Goal: Transaction & Acquisition: Purchase product/service

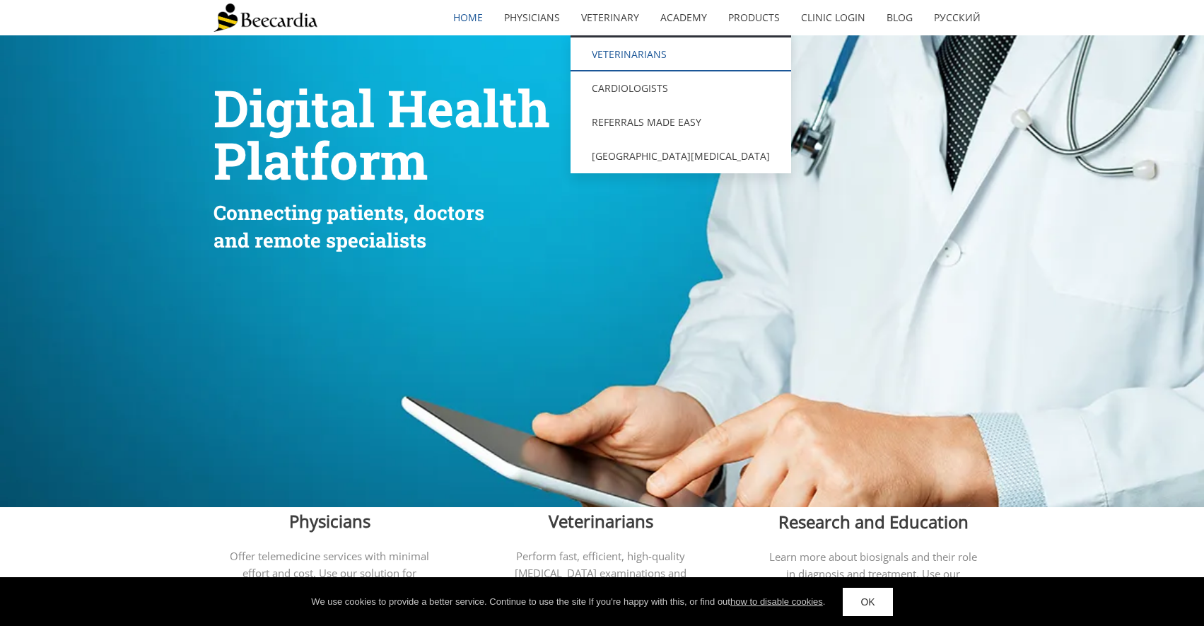
click at [624, 50] on link "Veterinarians" at bounding box center [681, 54] width 221 height 34
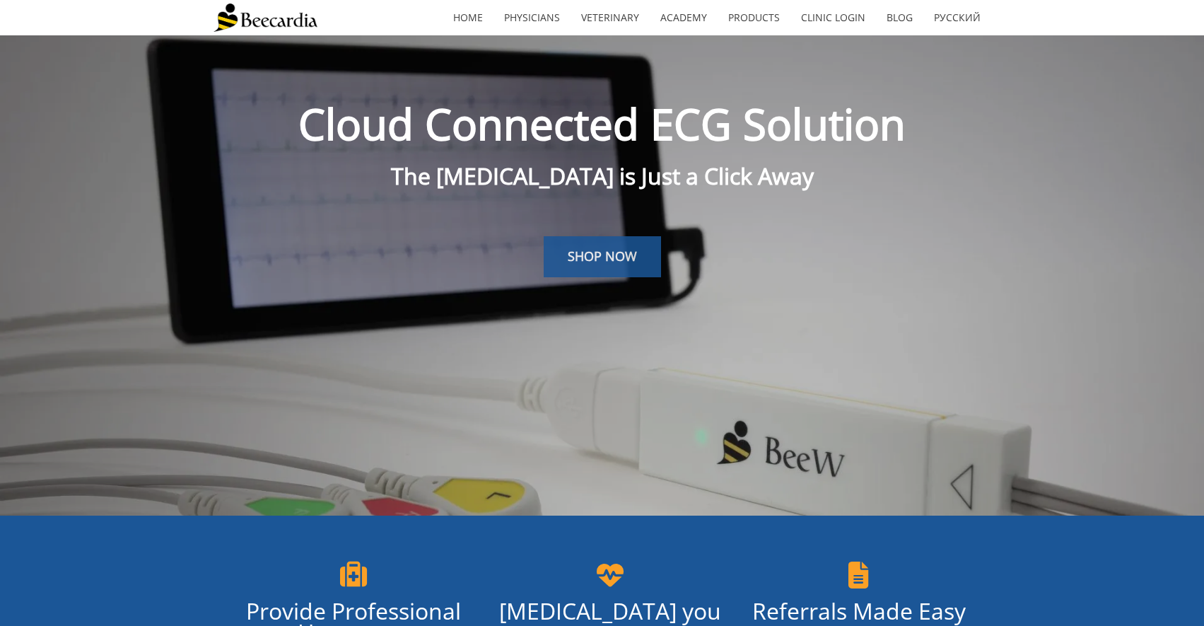
click at [572, 264] on span "SHOP NOW" at bounding box center [602, 255] width 69 height 17
